Goal: Find contact information: Find contact information

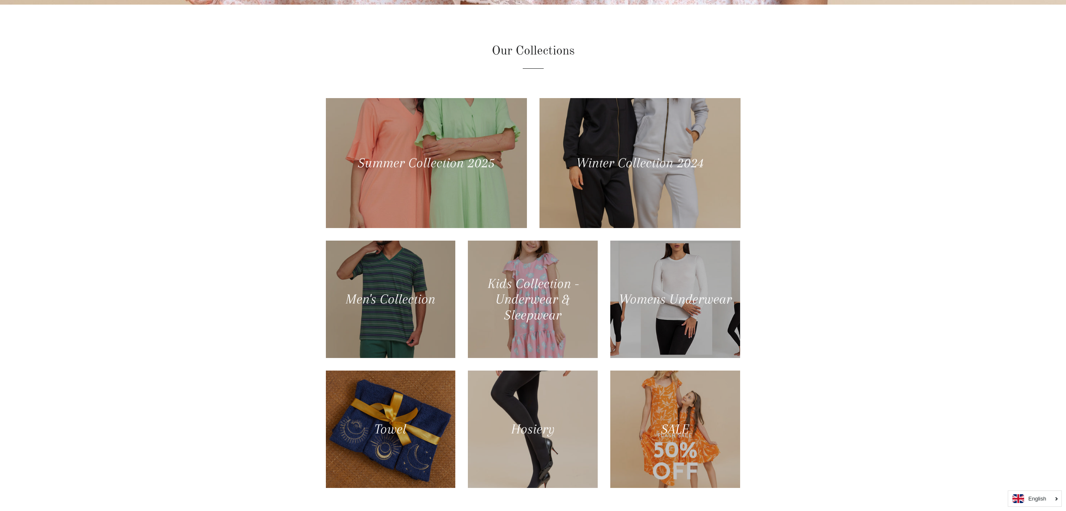
scroll to position [544, 0]
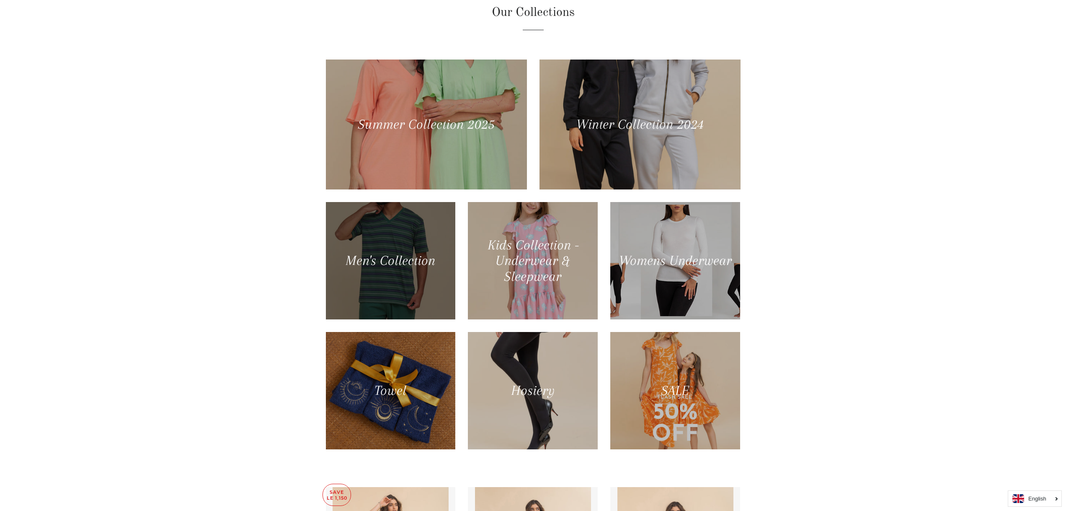
click at [399, 243] on div at bounding box center [391, 260] width 134 height 121
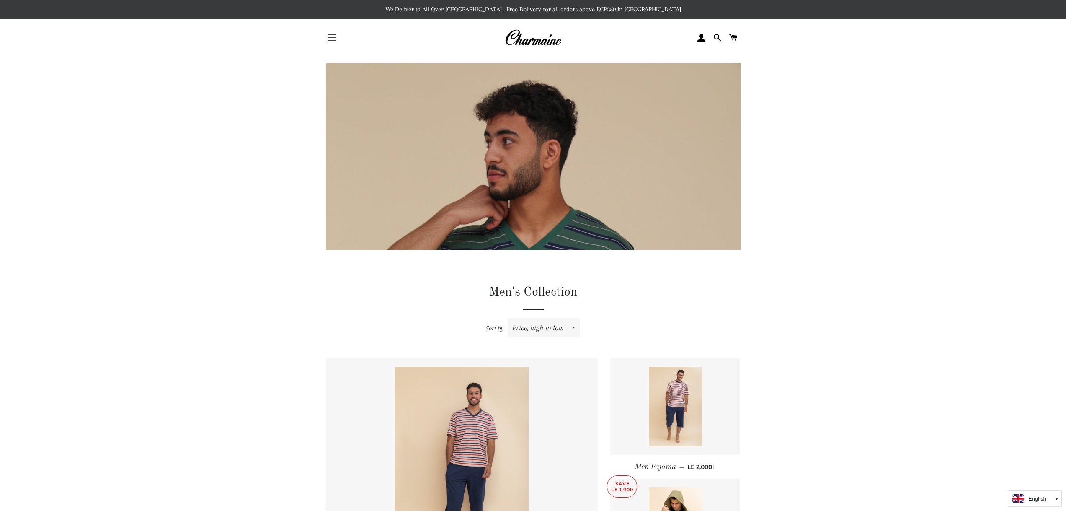
click at [328, 39] on button "Site navigation" at bounding box center [332, 37] width 21 height 21
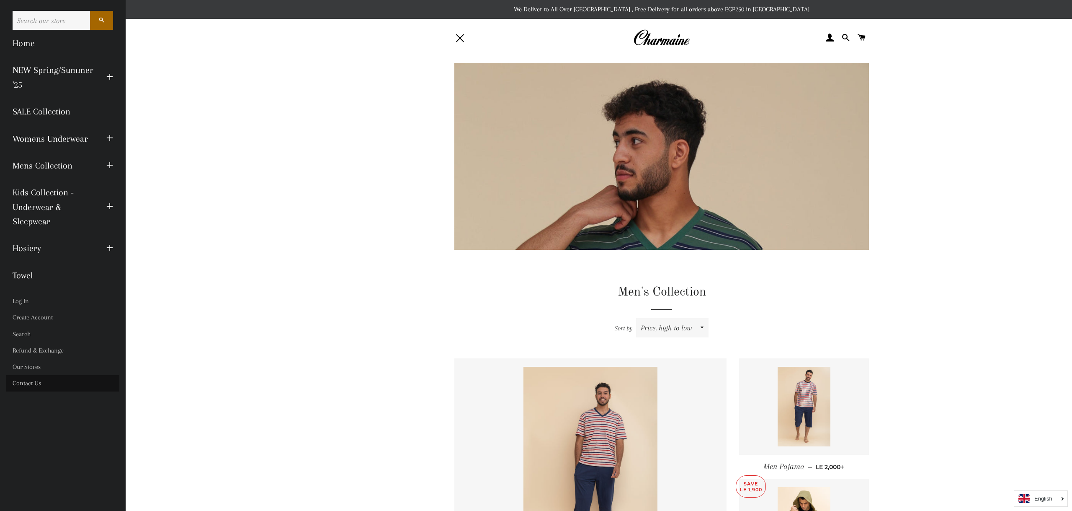
click at [25, 382] on link "Contact Us" at bounding box center [62, 383] width 113 height 16
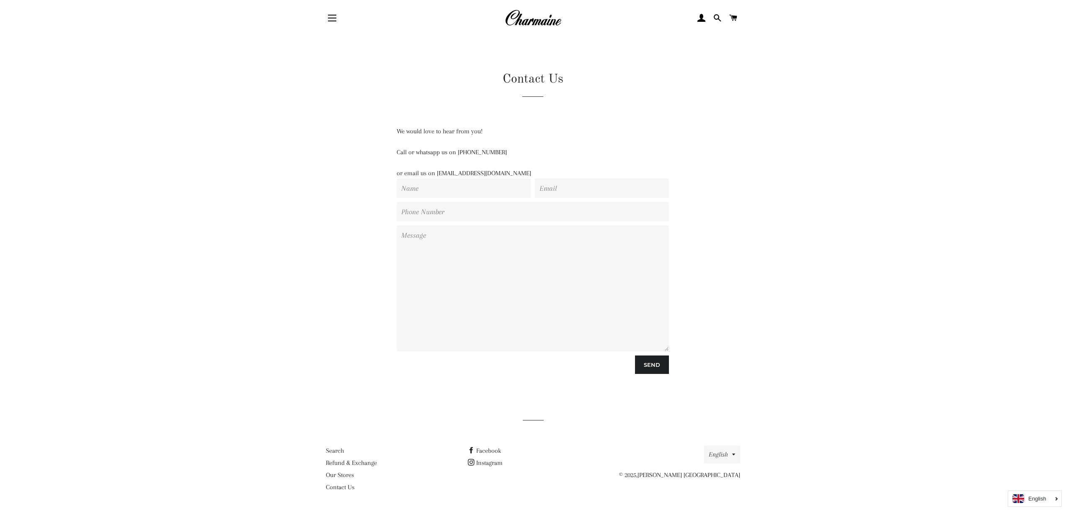
scroll to position [20, 0]
click at [486, 450] on link "Facebook" at bounding box center [484, 450] width 33 height 8
